Goal: Contribute content: Add original content to the website for others to see

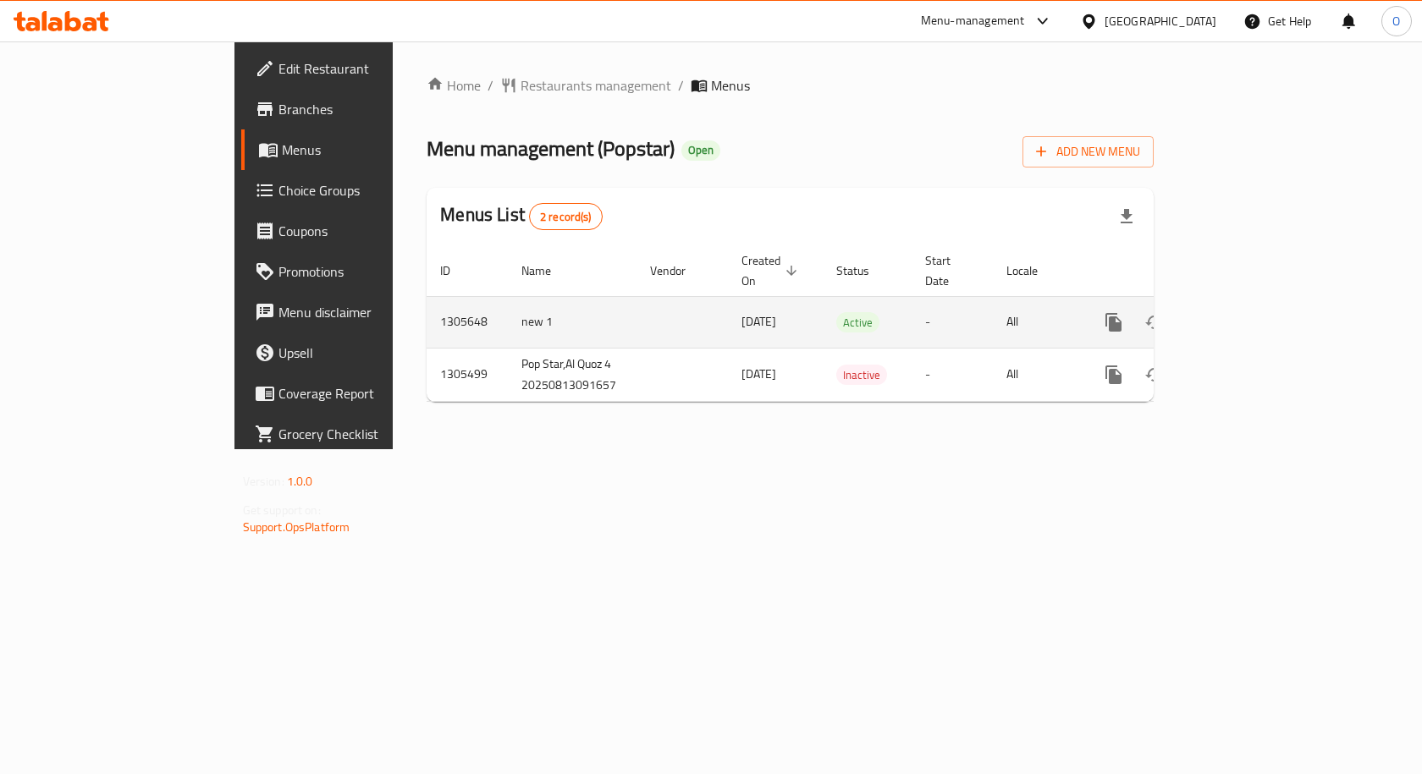
click at [1243, 315] on icon "enhanced table" at bounding box center [1235, 322] width 15 height 15
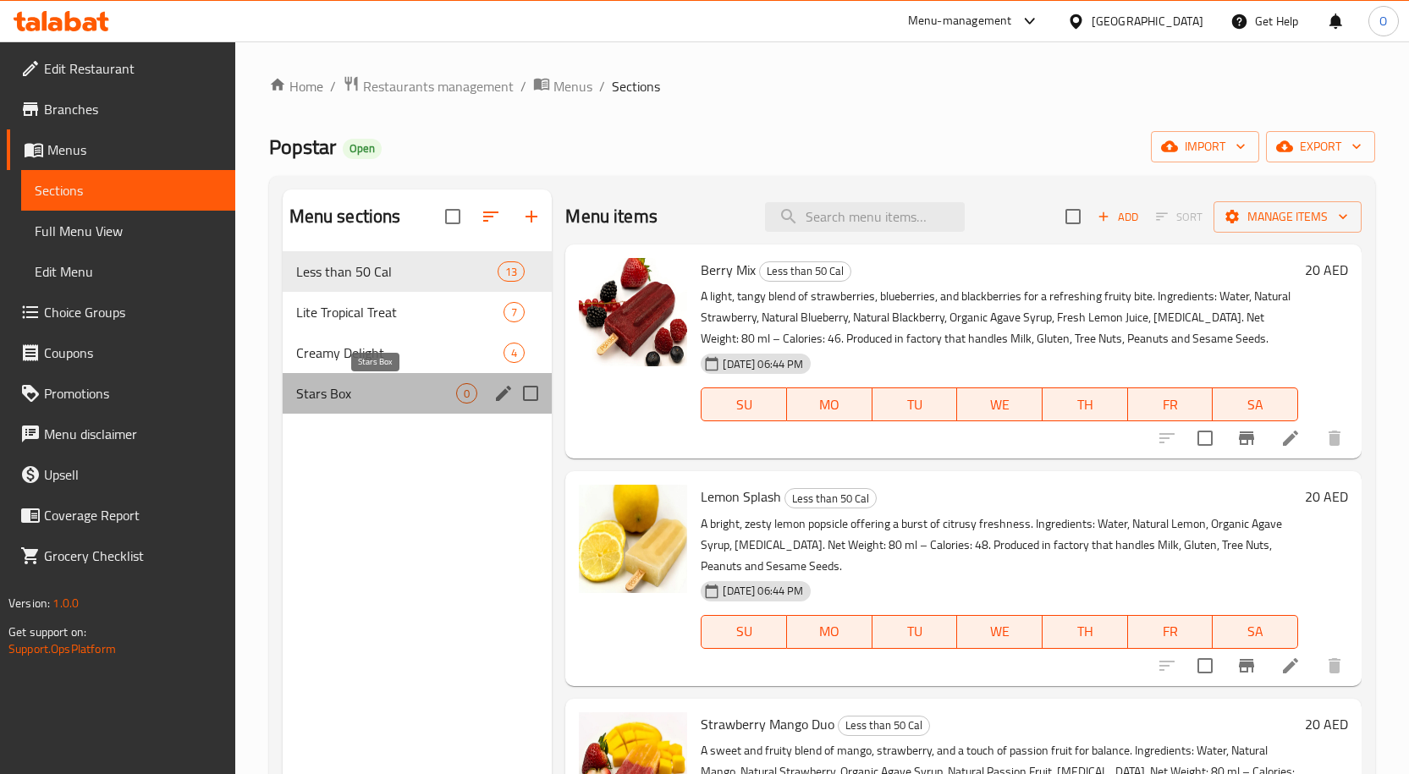
click at [368, 397] on span "Stars Box" at bounding box center [376, 393] width 161 height 20
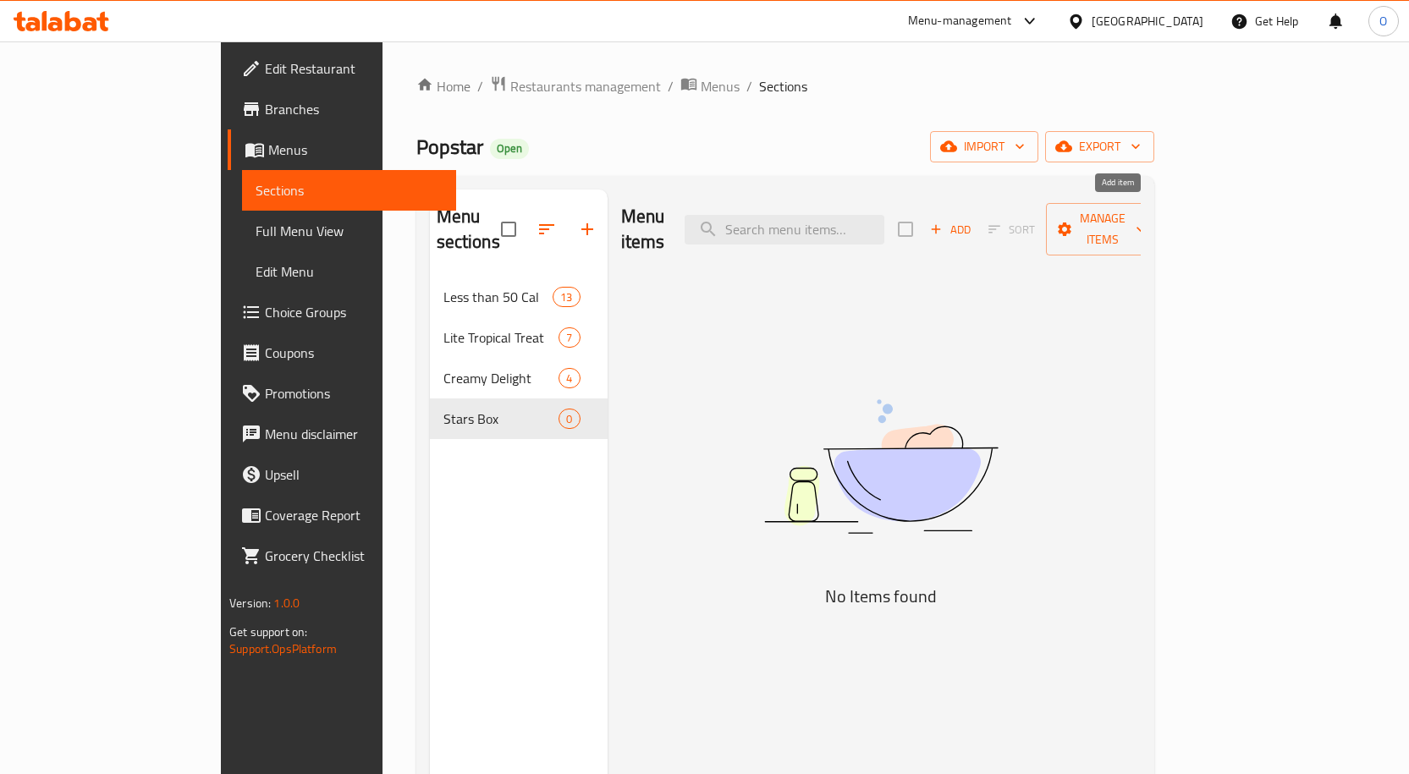
click at [973, 220] on span "Add" at bounding box center [950, 229] width 46 height 19
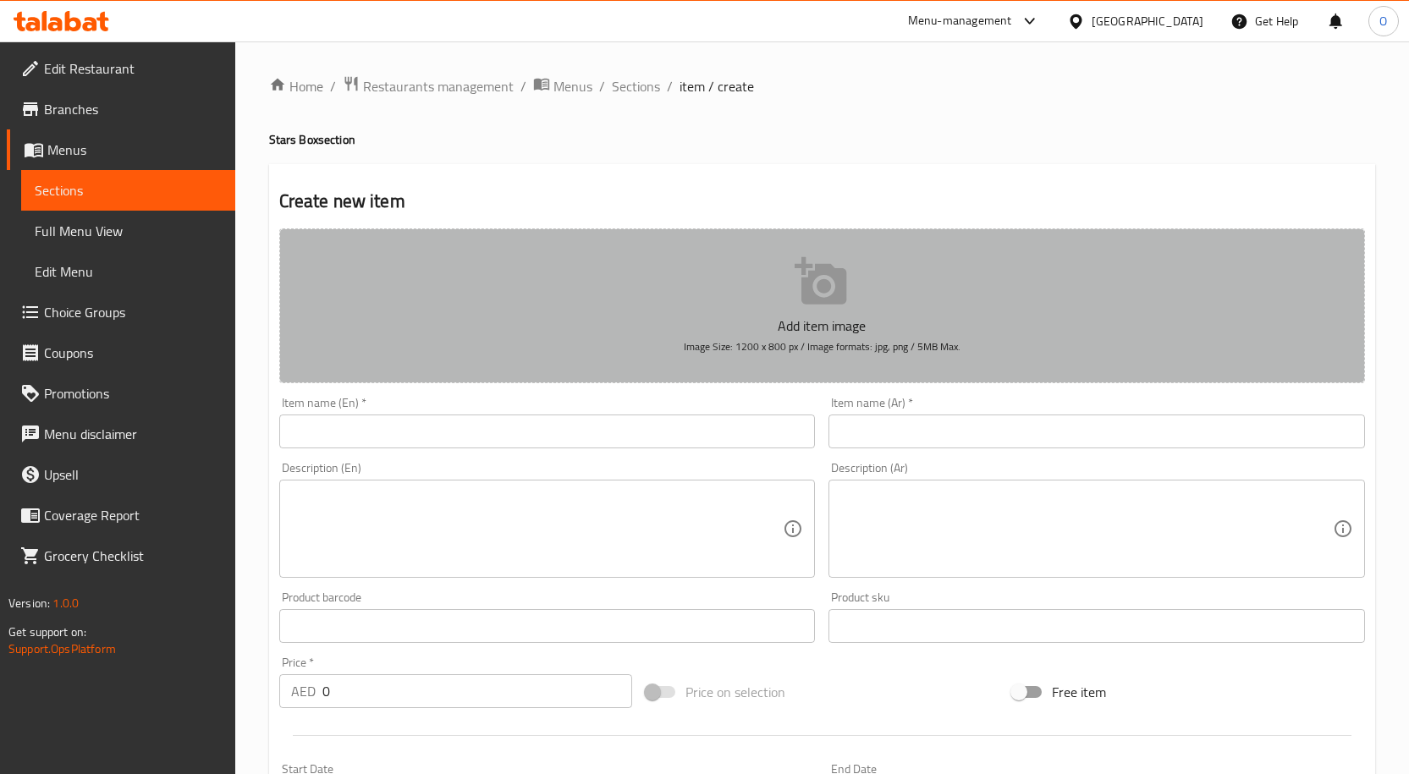
click at [804, 281] on icon "button" at bounding box center [821, 280] width 52 height 47
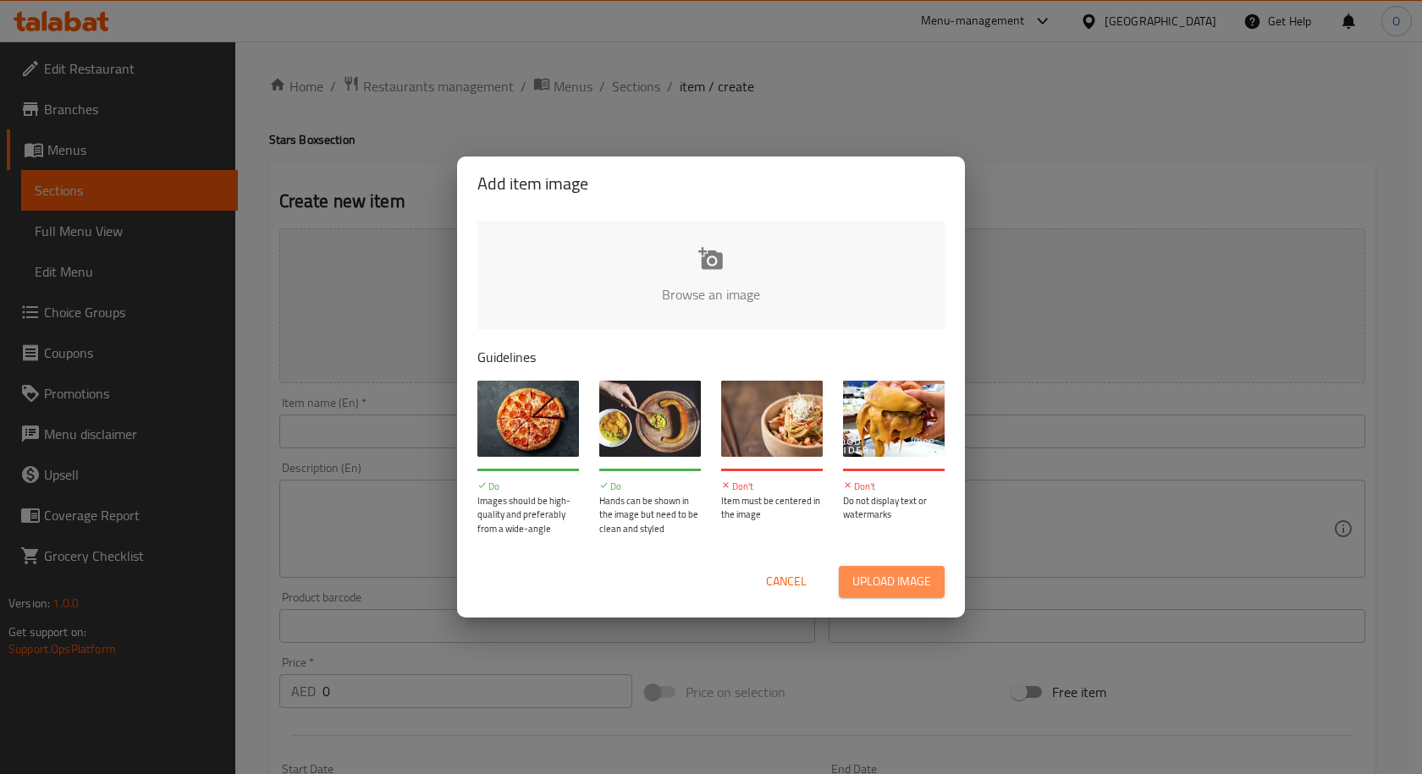
click at [884, 586] on span "Upload image" at bounding box center [891, 581] width 79 height 21
type input "C:\fakepath\Image.png"
click at [786, 581] on span "Cancel" at bounding box center [786, 581] width 41 height 21
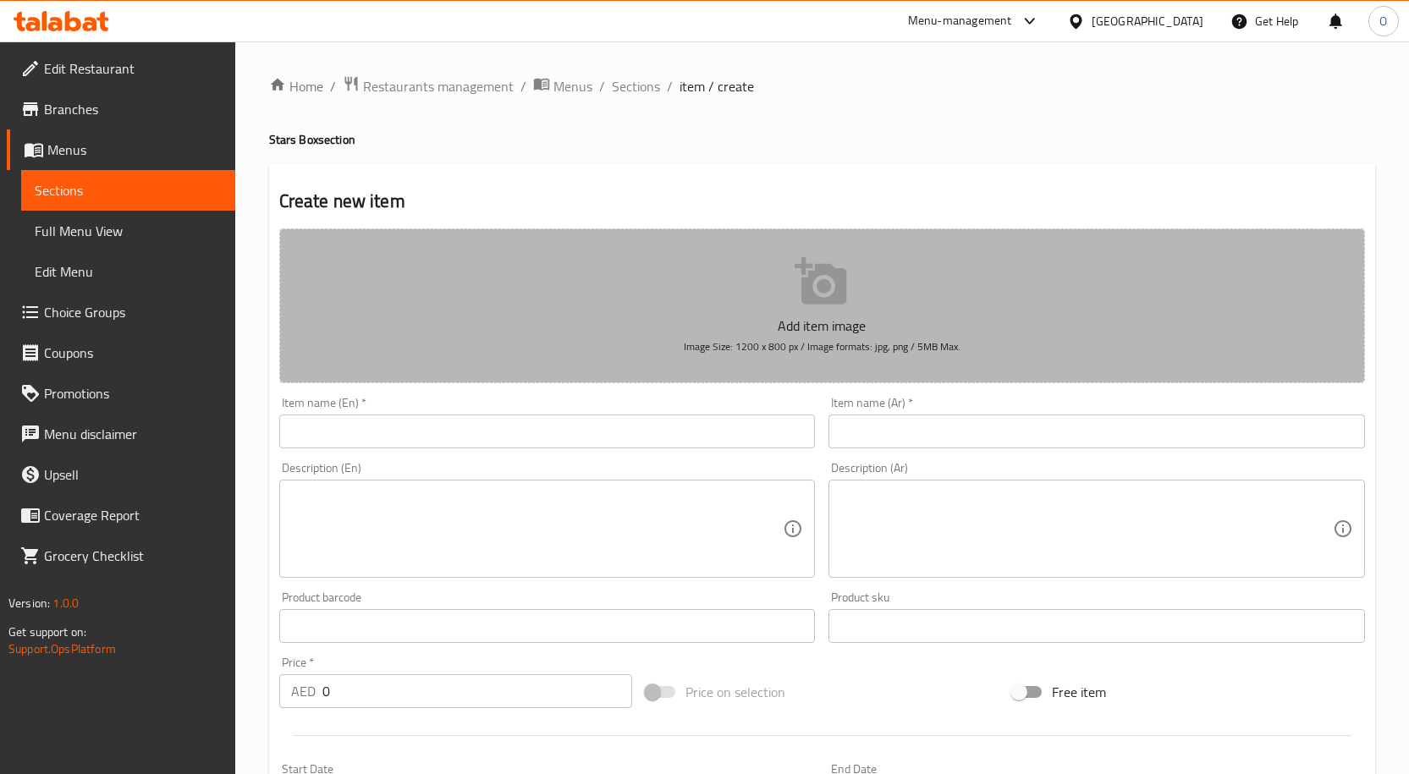
drag, startPoint x: 682, startPoint y: 348, endPoint x: 1046, endPoint y: 344, distance: 363.9
click at [1046, 344] on button "Add item image Image Size: 1200 x 800 px / Image formats: jpg, png / 5MB Max." at bounding box center [822, 305] width 1086 height 155
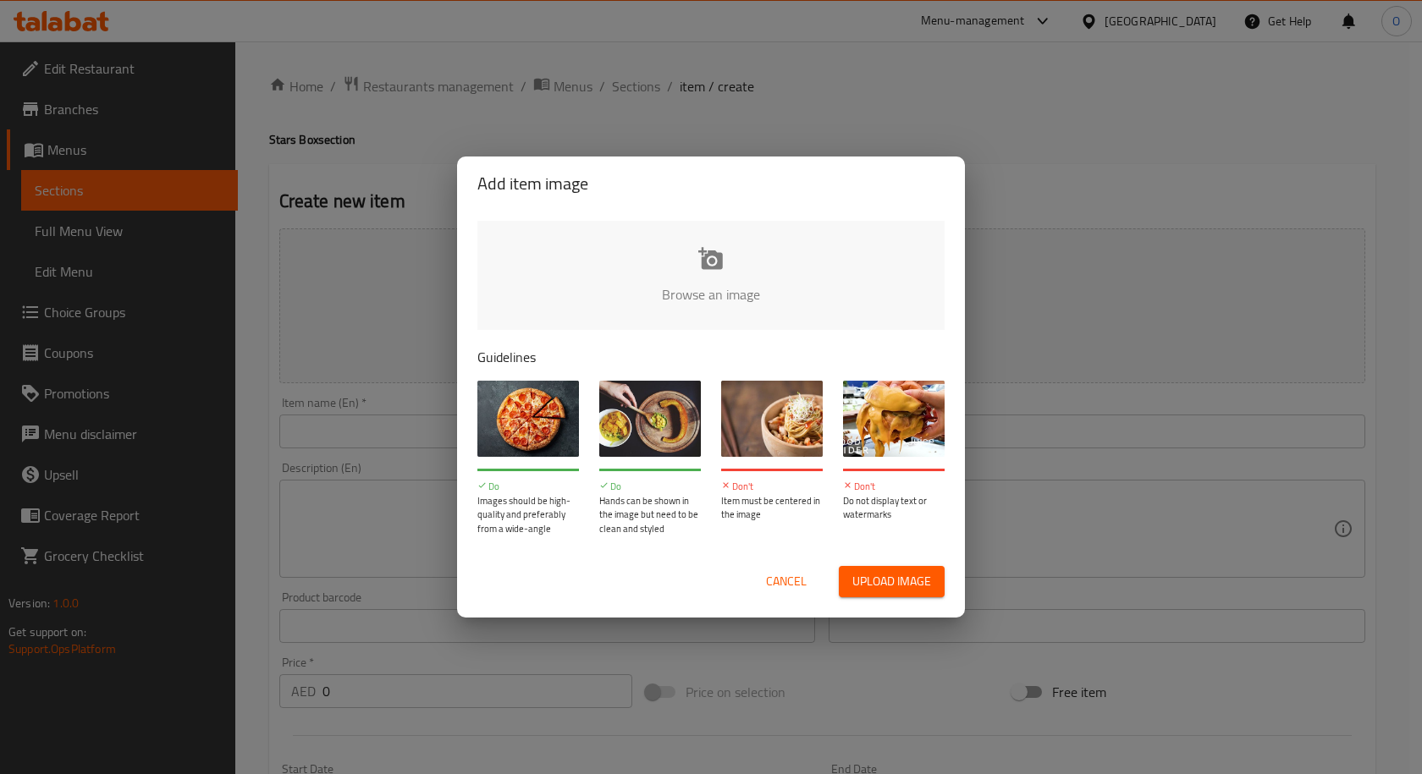
click at [776, 585] on span "Cancel" at bounding box center [786, 581] width 41 height 21
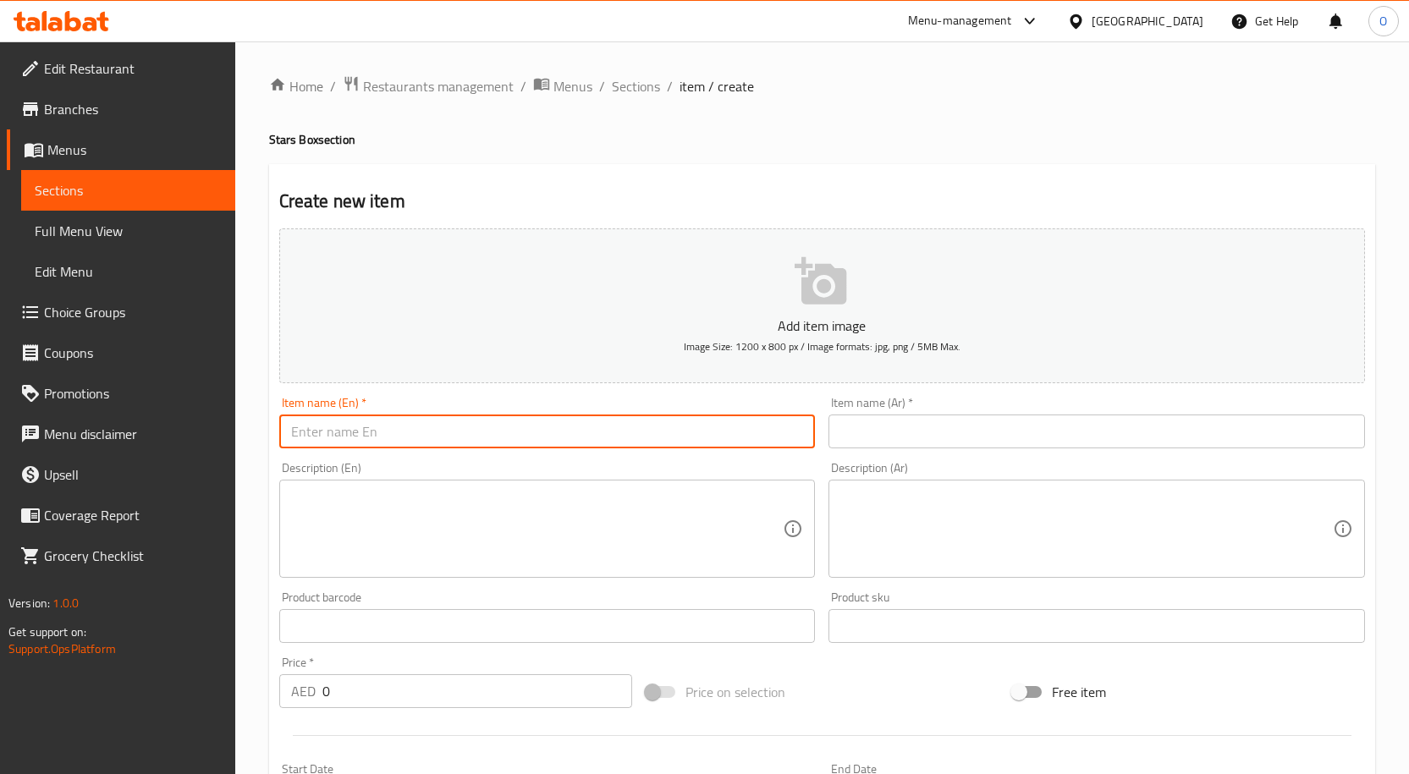
click at [515, 422] on input "text" at bounding box center [547, 432] width 537 height 34
type input "stars box of 6"
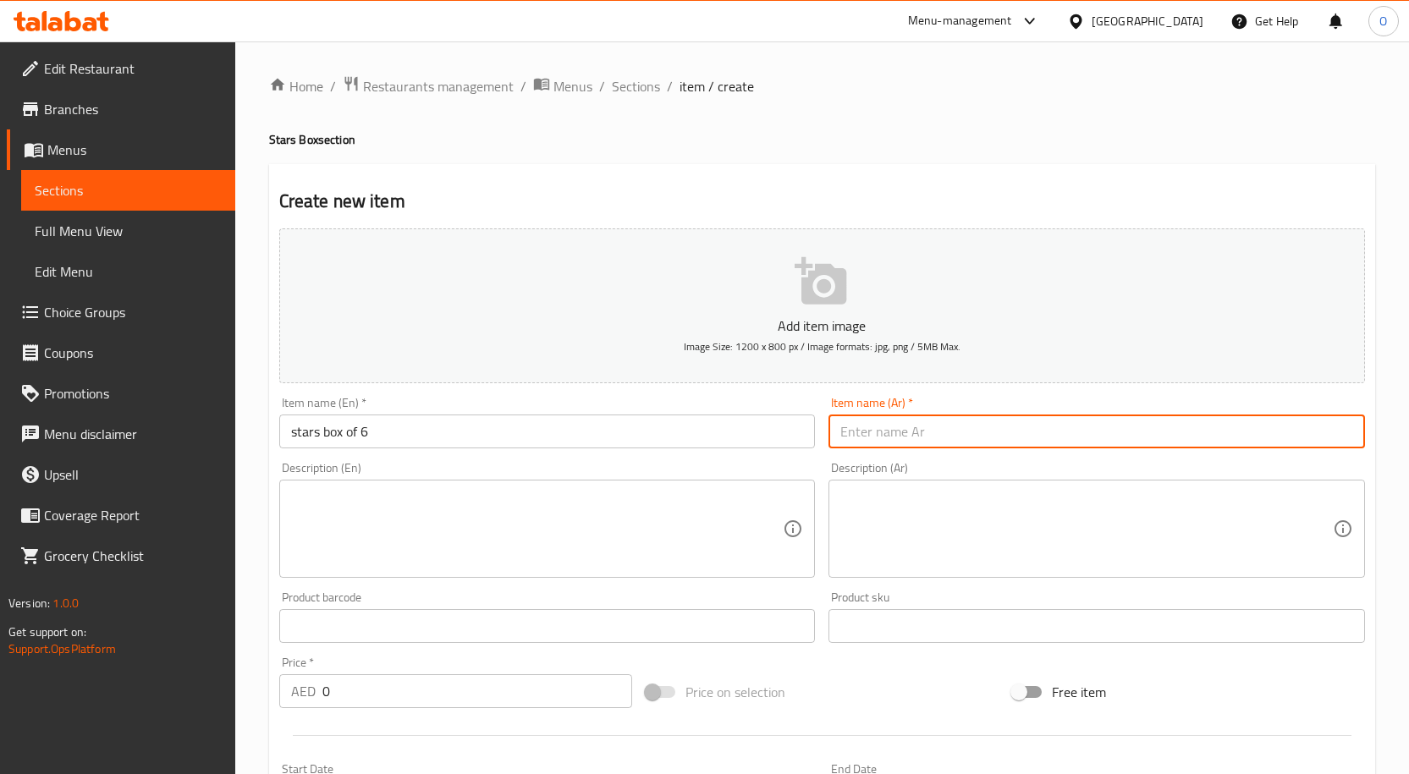
click at [926, 441] on input "text" at bounding box center [1096, 432] width 537 height 34
type input "s"
drag, startPoint x: 865, startPoint y: 433, endPoint x: 841, endPoint y: 432, distance: 23.7
click at [841, 432] on input "ستار بوكس 6 قطع" at bounding box center [1096, 432] width 537 height 34
type input "ستار بوكس 6 قطع"
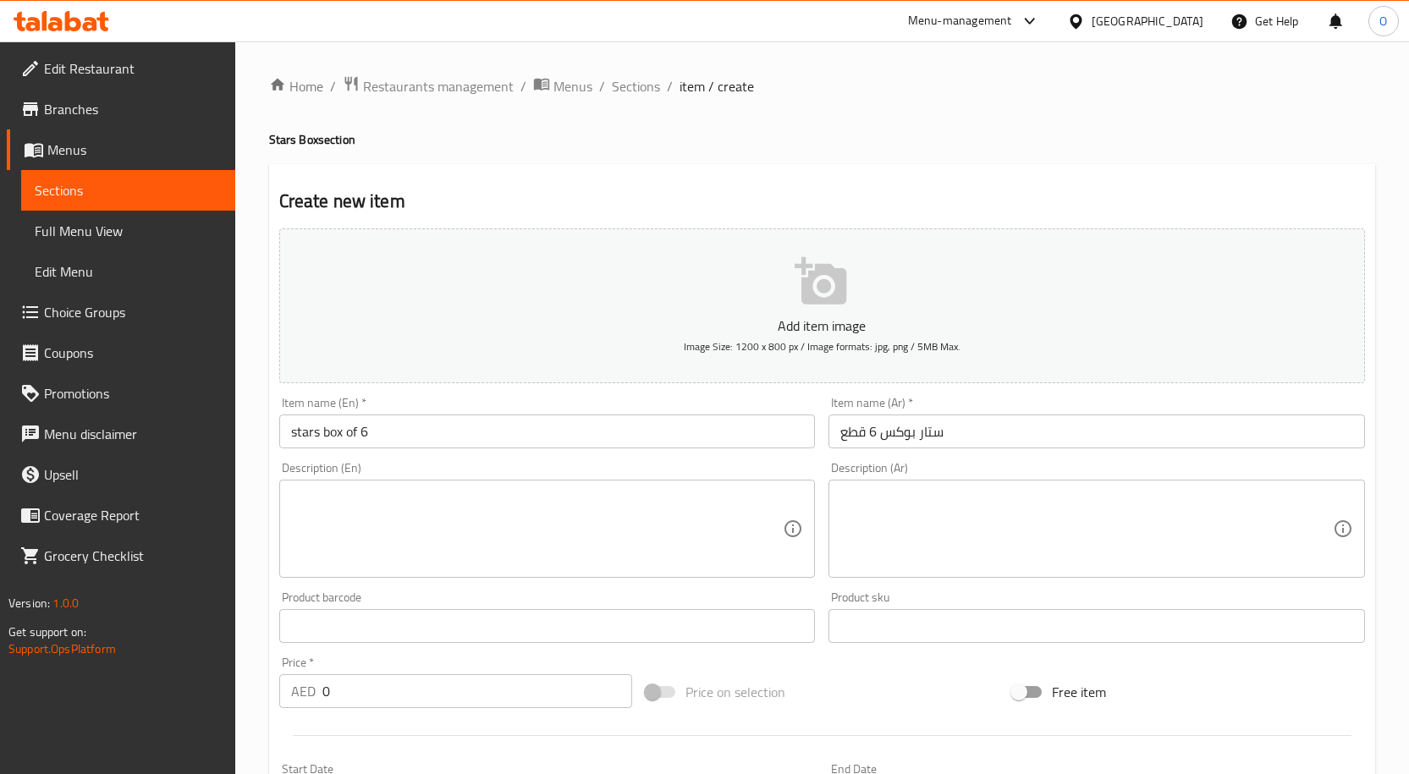
click at [990, 27] on div "Menu-management" at bounding box center [960, 21] width 104 height 20
click at [876, 144] on div "Restaurant-Management" at bounding box center [869, 147] width 133 height 19
